Goal: Browse casually: Explore the website without a specific task or goal

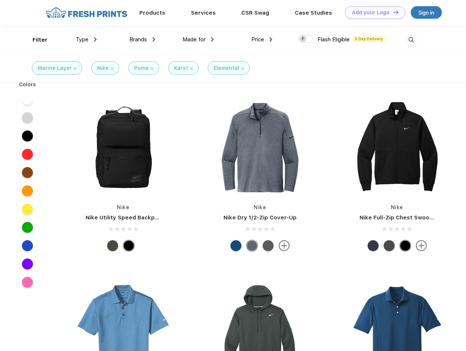
click at [372, 12] on link "Add your Logo Design Tool" at bounding box center [375, 12] width 60 height 13
click at [0, 0] on div "Design Tool" at bounding box center [0, 0] width 0 height 0
click at [392, 12] on link "Add your Logo Design Tool" at bounding box center [375, 12] width 60 height 13
click at [35, 40] on div "Filter" at bounding box center [40, 40] width 15 height 8
click at [86, 39] on span "Type" at bounding box center [82, 39] width 13 height 7
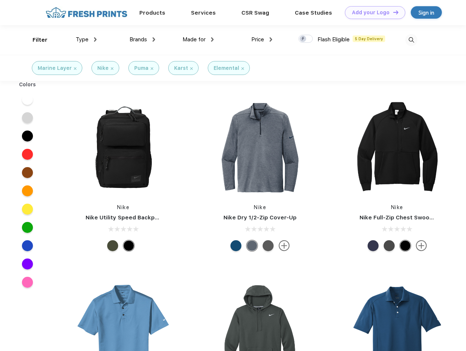
click at [142, 39] on span "Brands" at bounding box center [138, 39] width 18 height 7
click at [198, 39] on span "Made for" at bounding box center [193, 39] width 23 height 7
click at [262, 39] on span "Price" at bounding box center [257, 39] width 13 height 7
click at [305, 39] on div at bounding box center [305, 39] width 14 height 8
click at [303, 39] on input "checkbox" at bounding box center [300, 36] width 5 height 5
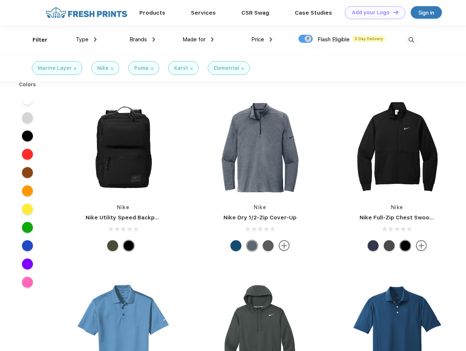
click at [411, 40] on img at bounding box center [411, 40] width 12 height 12
